Goal: Find specific page/section: Find specific page/section

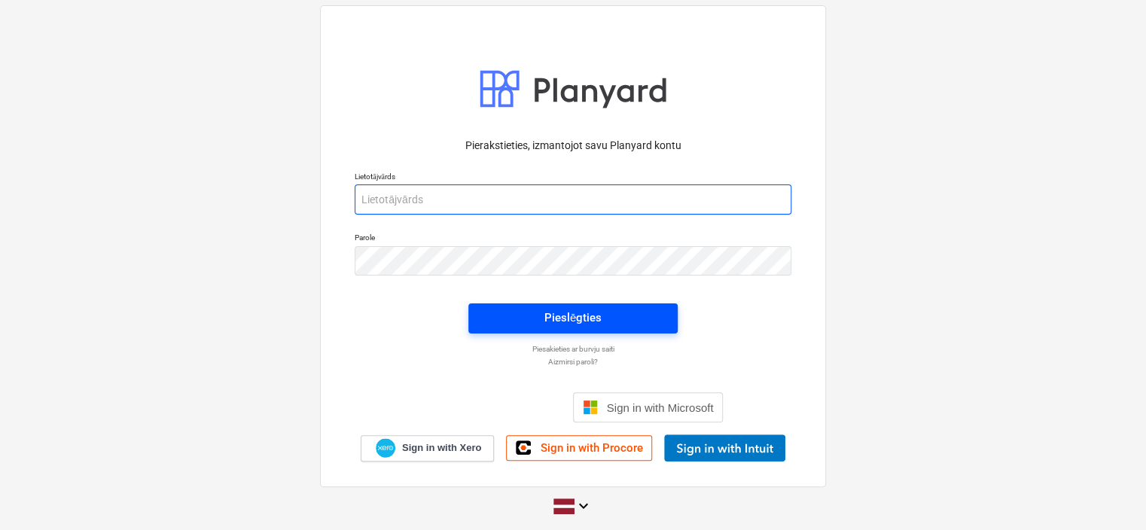
type input "[EMAIL_ADDRESS][PERSON_NAME][DOMAIN_NAME]"
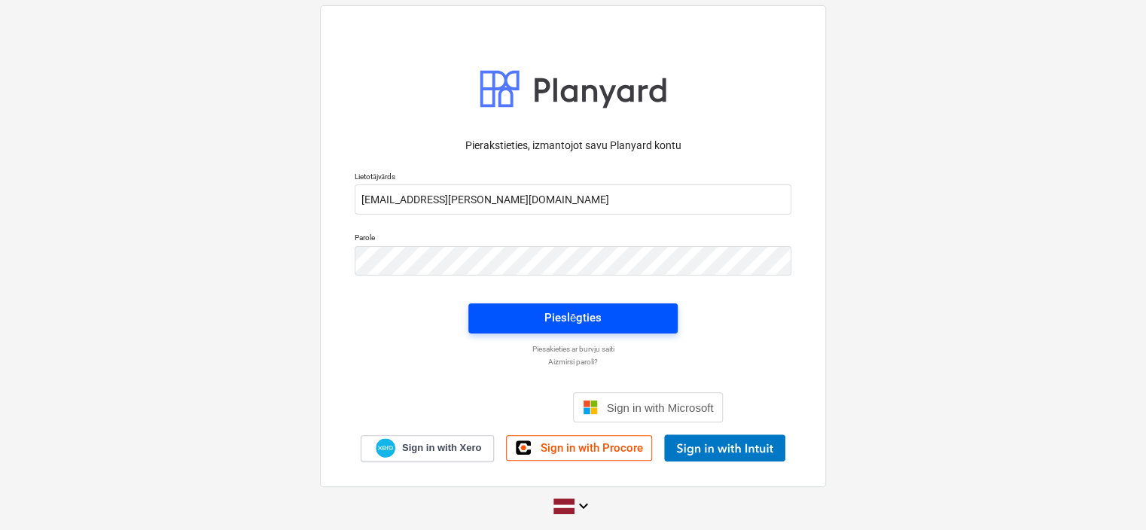
click at [558, 312] on div "Pieslēgties" at bounding box center [572, 318] width 57 height 20
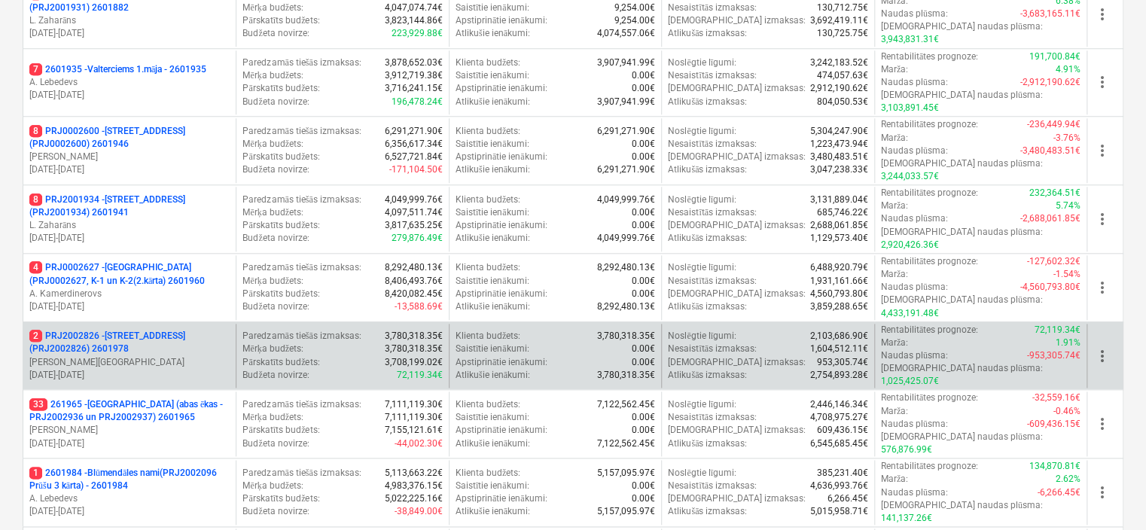
scroll to position [677, 0]
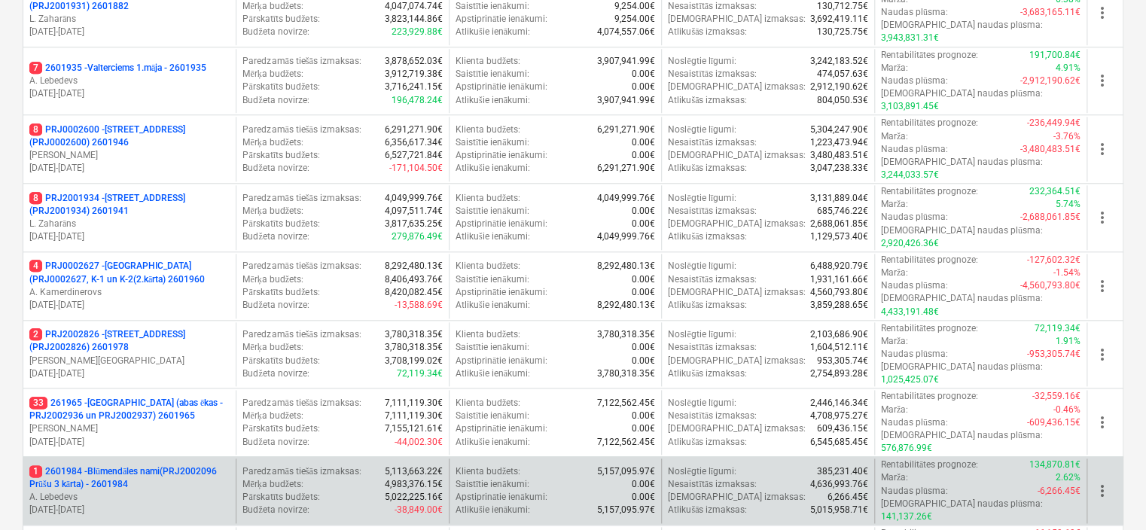
click at [189, 491] on p "A. Lebedevs" at bounding box center [129, 497] width 200 height 13
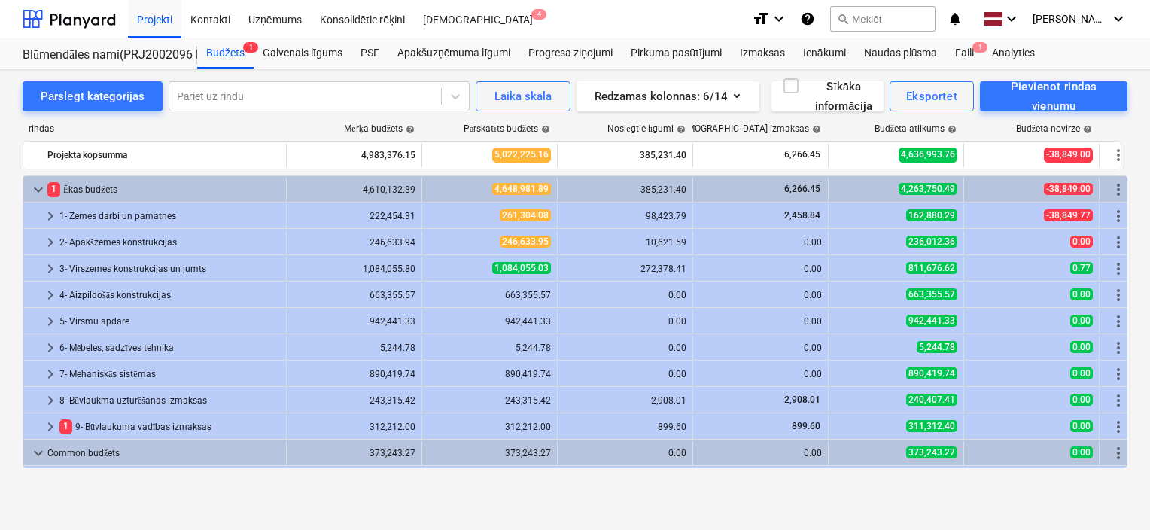
scroll to position [129, 0]
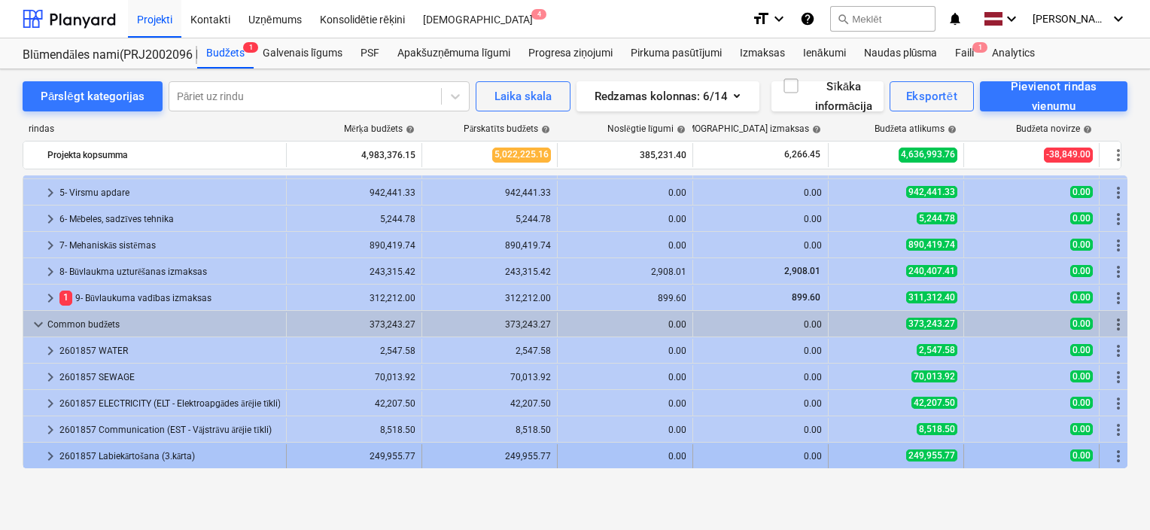
click at [51, 460] on span "keyboard_arrow_right" at bounding box center [50, 456] width 18 height 18
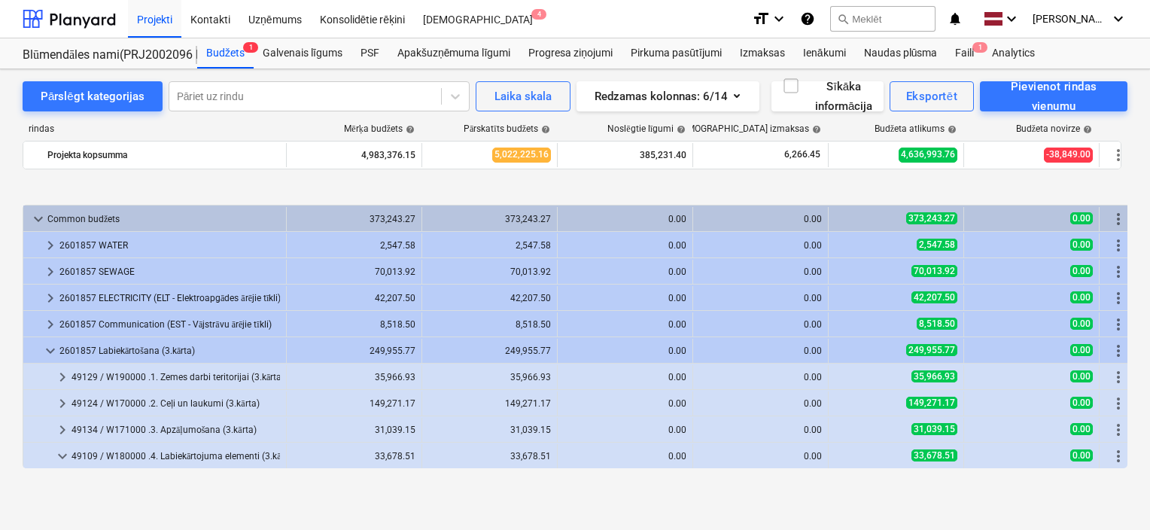
scroll to position [313, 0]
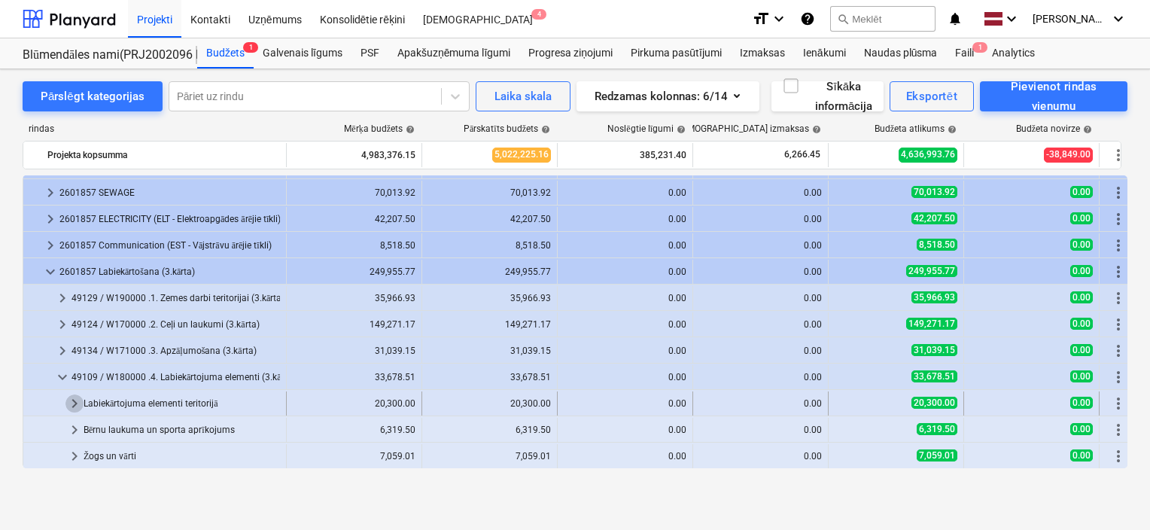
click at [75, 405] on span "keyboard_arrow_right" at bounding box center [74, 403] width 18 height 18
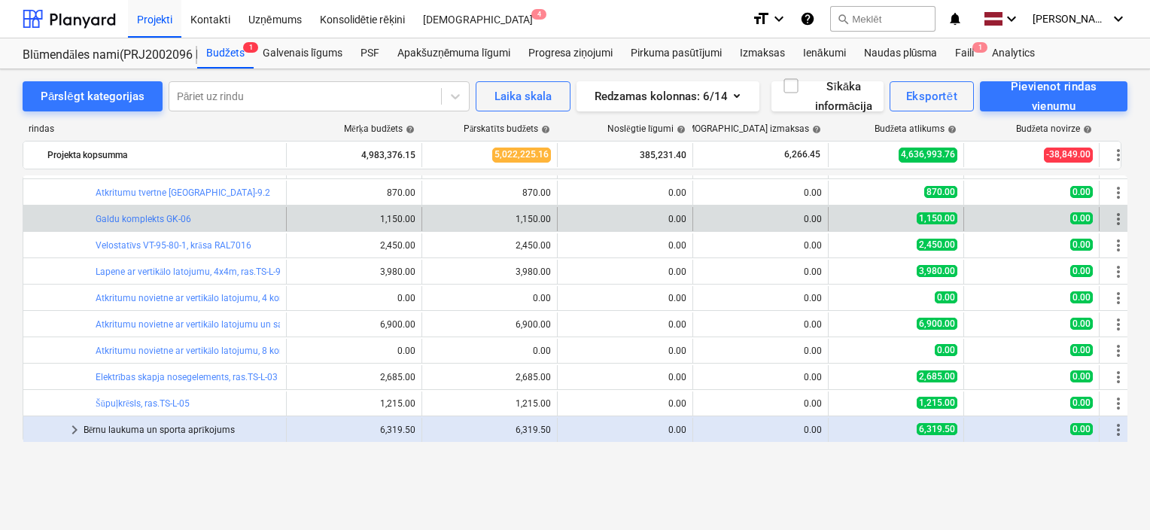
scroll to position [501, 0]
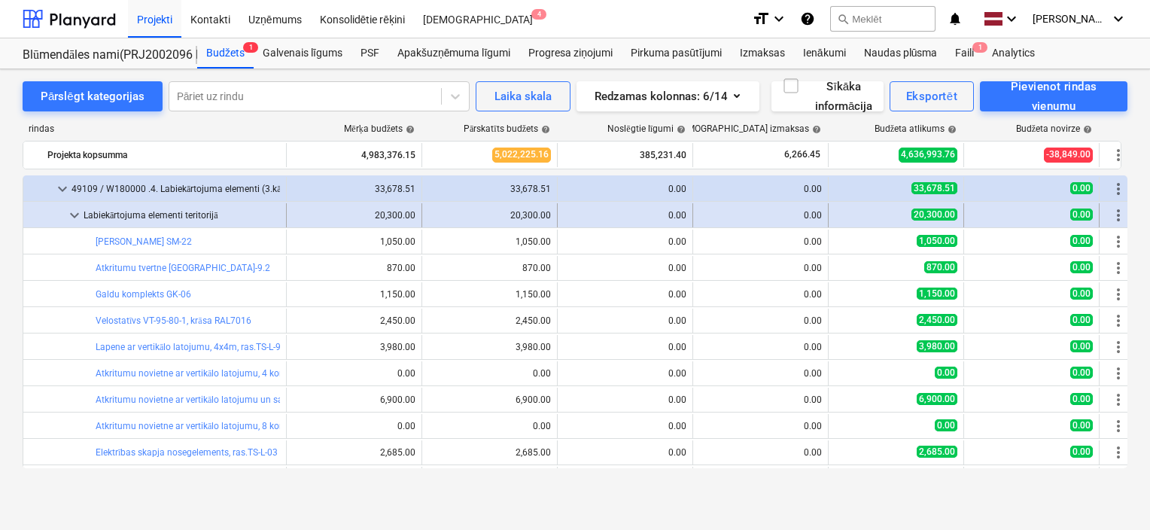
click at [75, 216] on span "keyboard_arrow_down" at bounding box center [74, 215] width 18 height 18
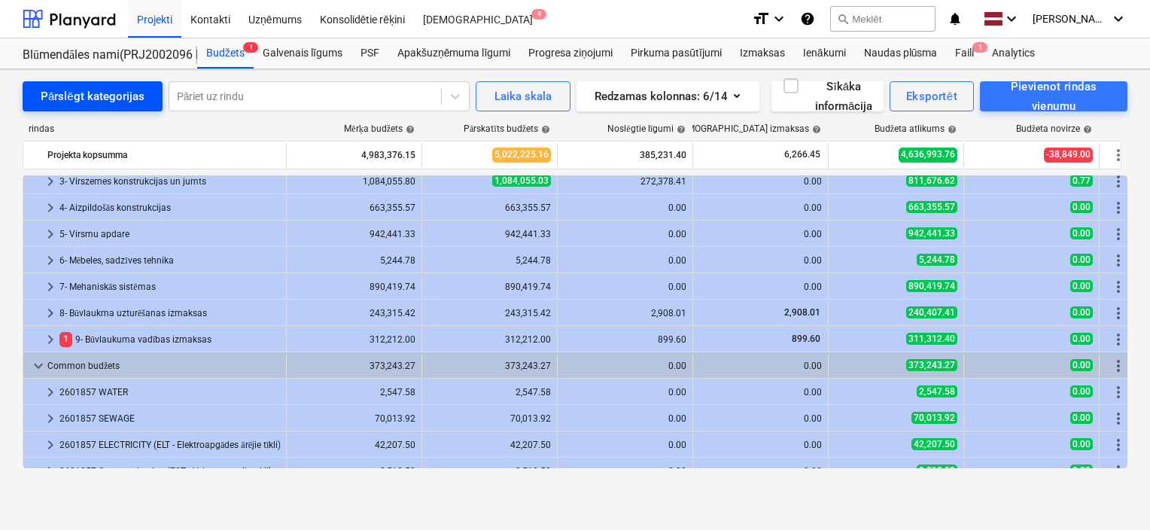
scroll to position [87, 0]
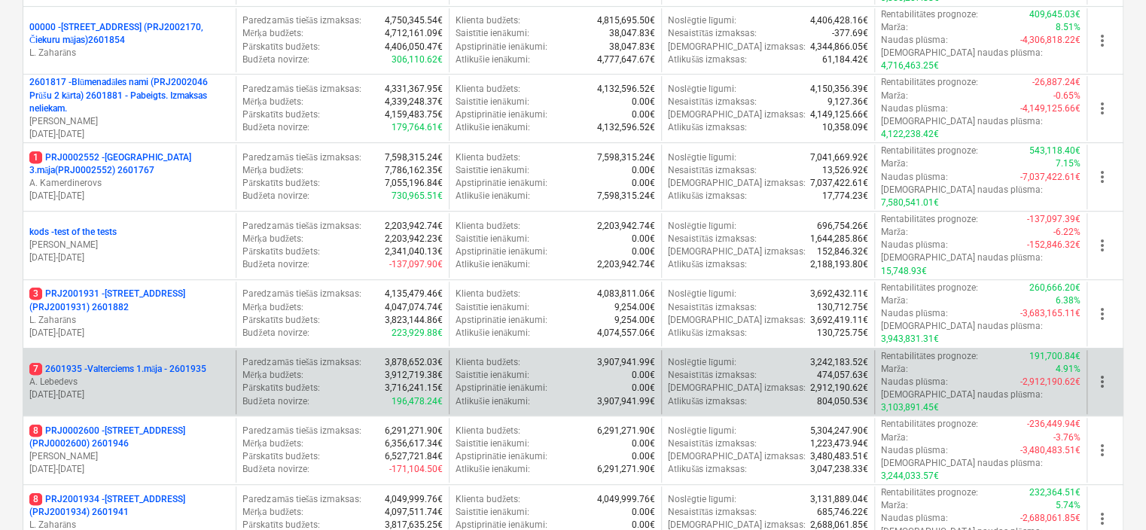
scroll to position [300, 0]
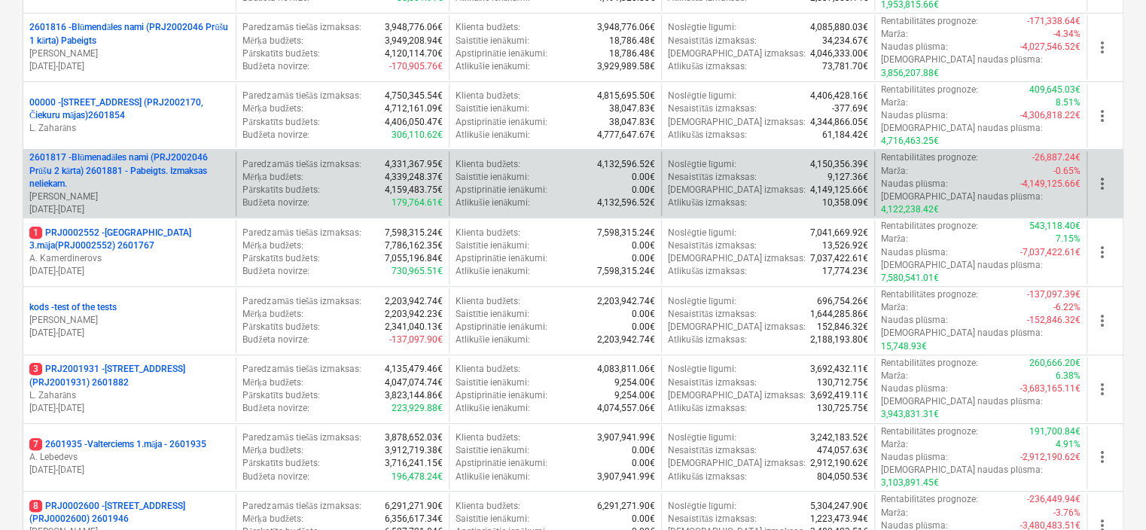
click at [154, 151] on p "2601817 - Blūmenadāles nami (PRJ2002046 Prūšu 2 kārta) 2601881 - Pabeigts. Izma…" at bounding box center [129, 170] width 200 height 38
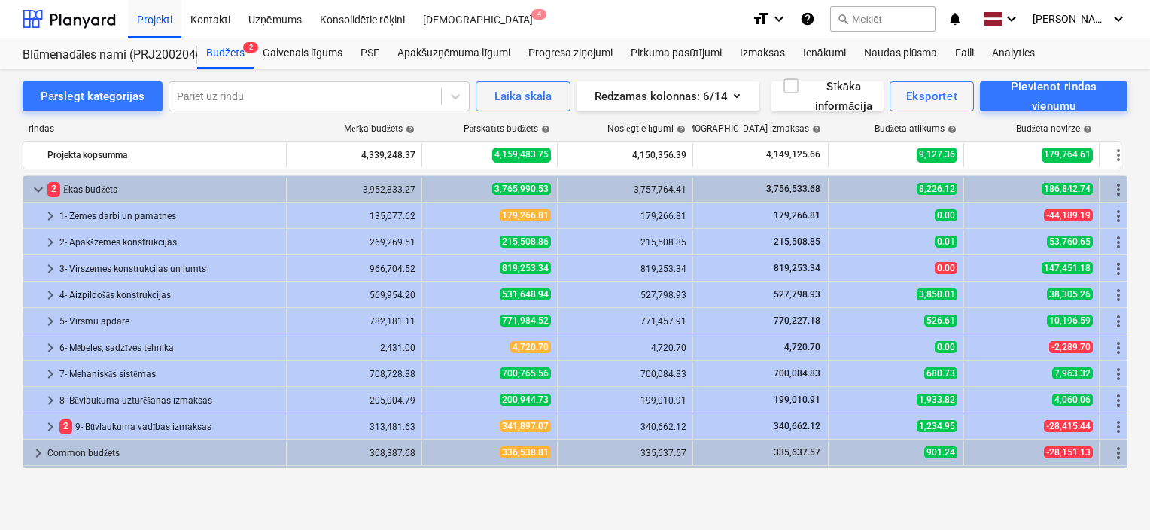
scroll to position [23, 0]
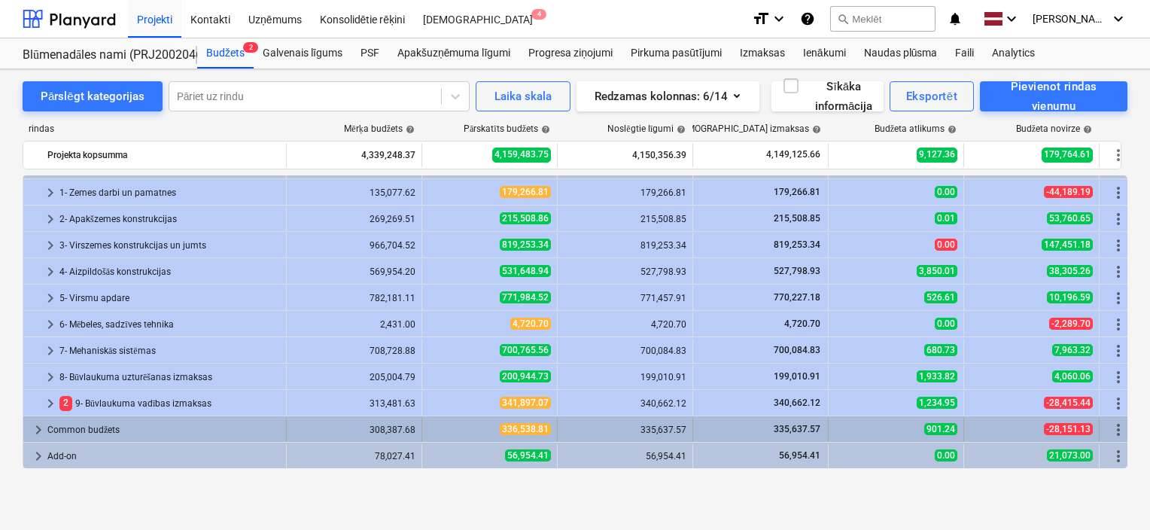
click at [33, 433] on span "keyboard_arrow_right" at bounding box center [38, 430] width 18 height 18
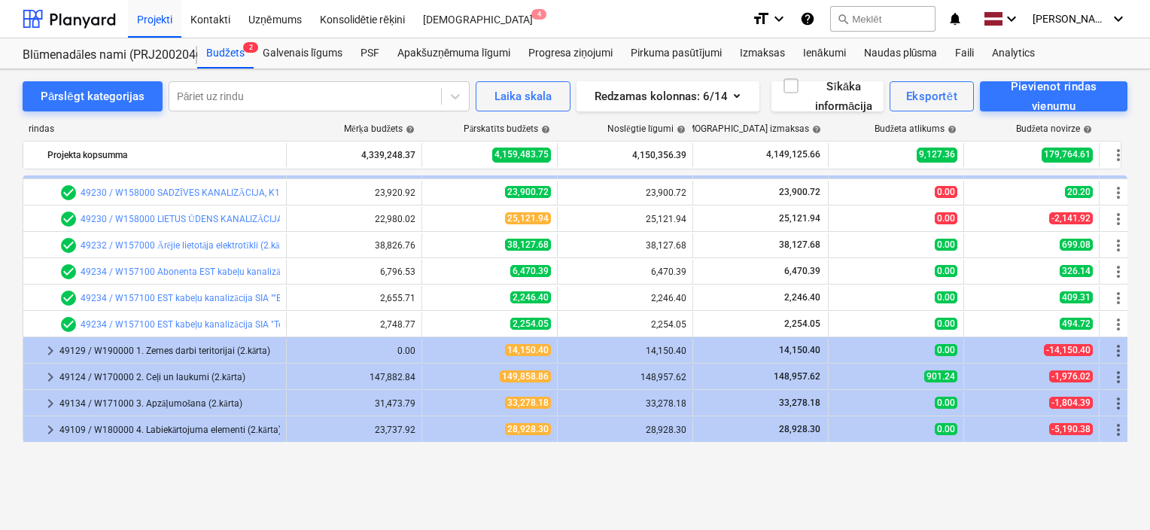
scroll to position [238, 0]
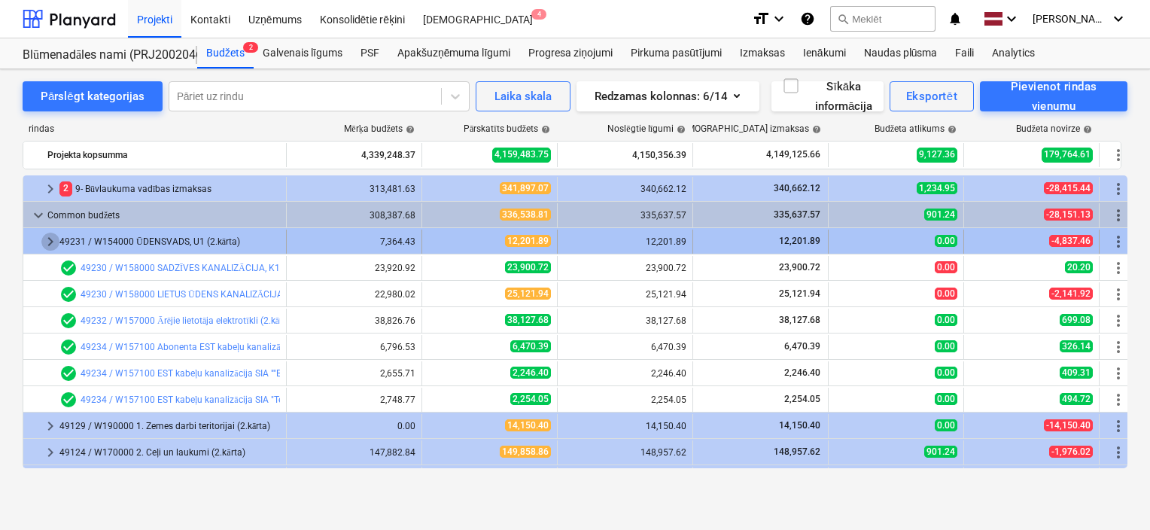
click at [48, 238] on span "keyboard_arrow_right" at bounding box center [50, 242] width 18 height 18
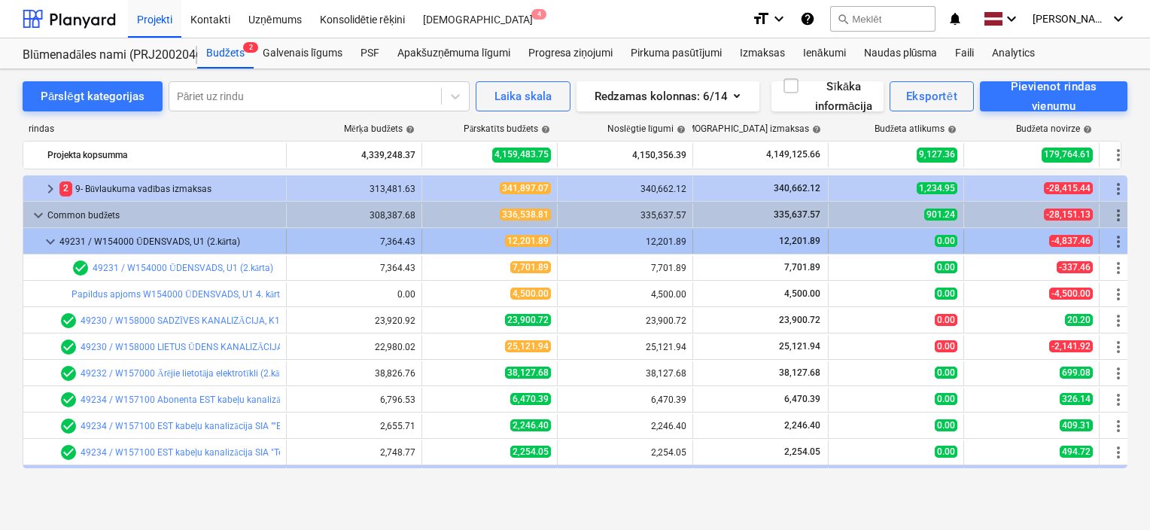
click at [48, 238] on span "keyboard_arrow_down" at bounding box center [50, 242] width 18 height 18
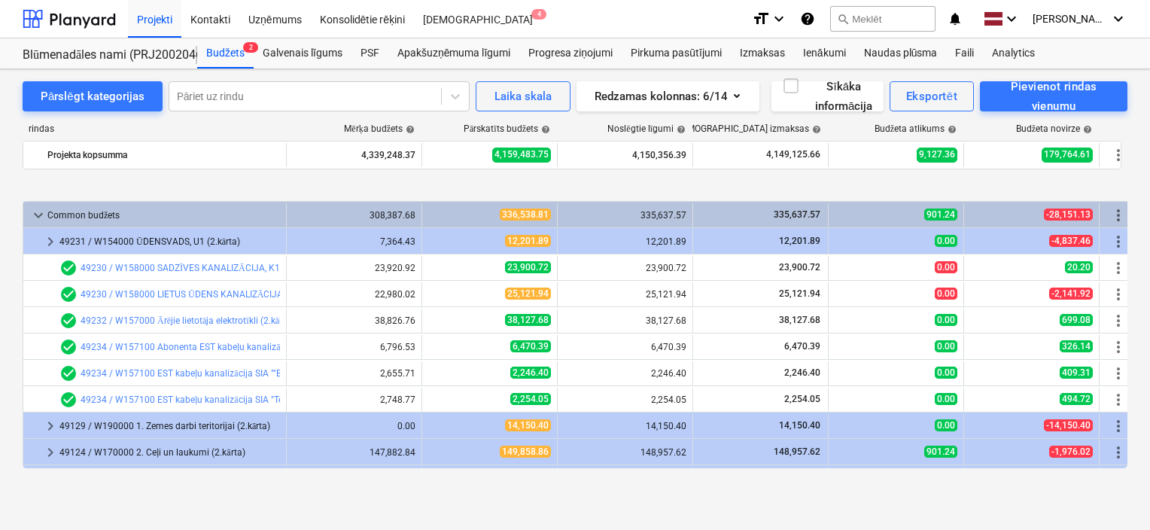
scroll to position [313, 0]
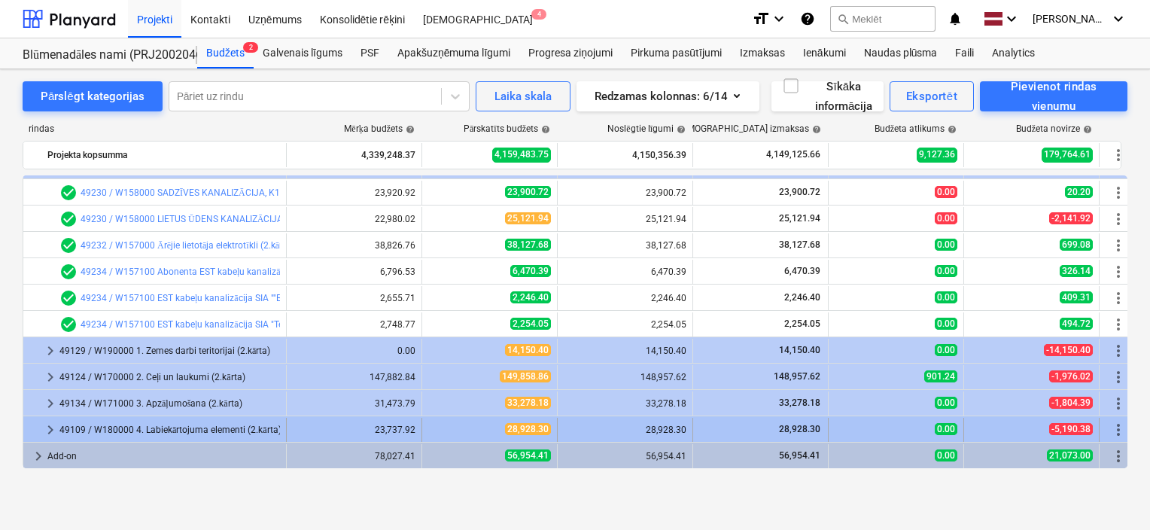
click at [47, 430] on span "keyboard_arrow_right" at bounding box center [50, 430] width 18 height 18
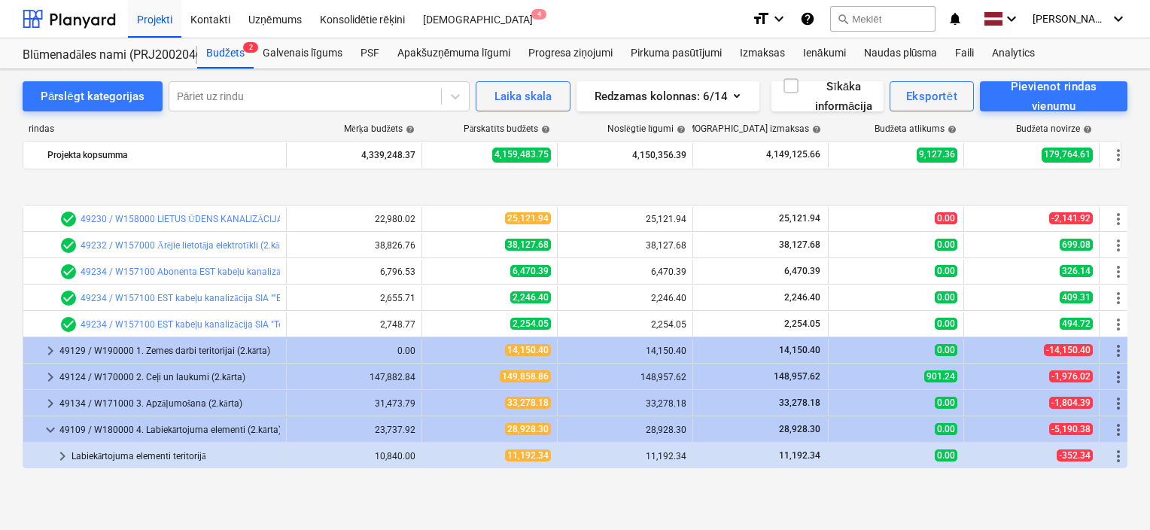
scroll to position [392, 0]
